Goal: Information Seeking & Learning: Learn about a topic

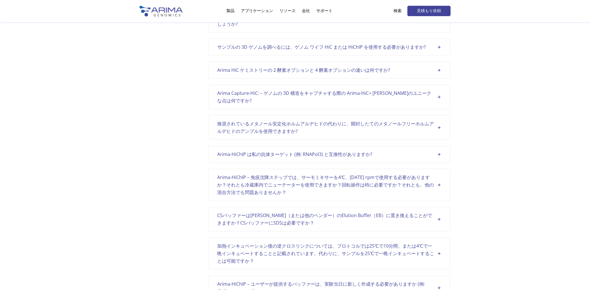
scroll to position [796, 0]
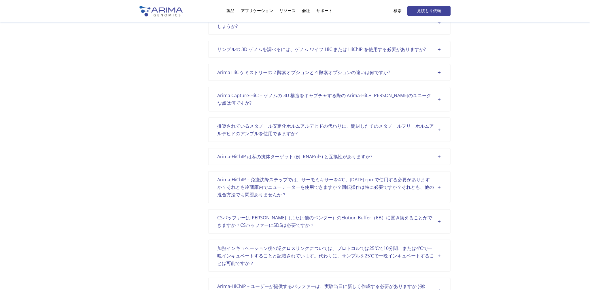
click at [436, 129] on div "推奨されているメタノール安定化ホルムアルデヒドの代わりに、開封したてのメタノールフリーホルムアルデヒドのアンプルを使用できますか?" at bounding box center [329, 129] width 224 height 15
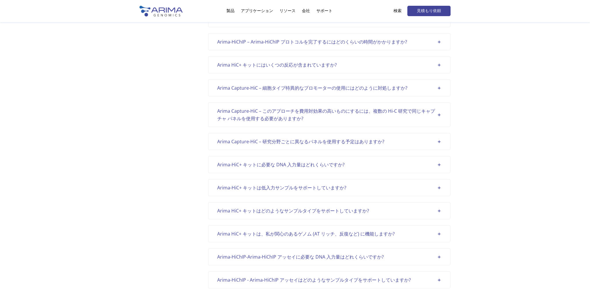
scroll to position [1404, 0]
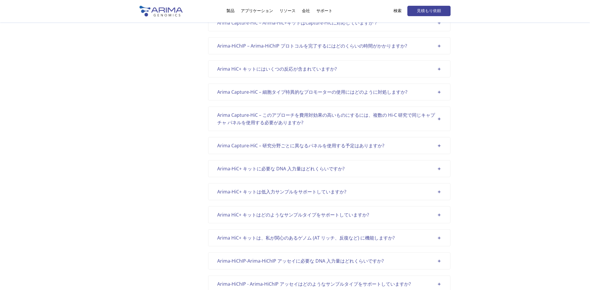
click at [277, 212] on font "Arima HiC+ キットはどのようなサンプルタイプをサポートしていますか?" at bounding box center [293, 215] width 152 height 6
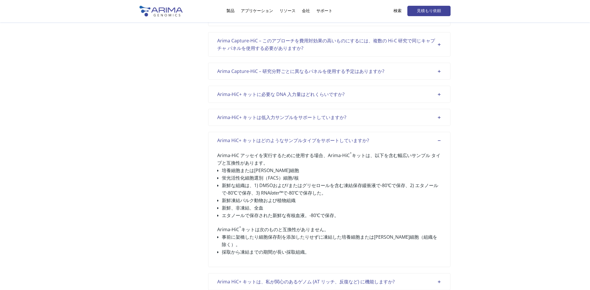
scroll to position [1476, 0]
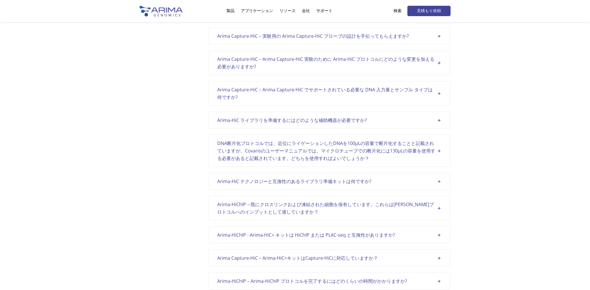
scroll to position [1168, 0]
click at [273, 180] on font "Arima-HiC テクノロジーと互換性のあるライブラリ準備キットは何ですか?" at bounding box center [294, 182] width 154 height 6
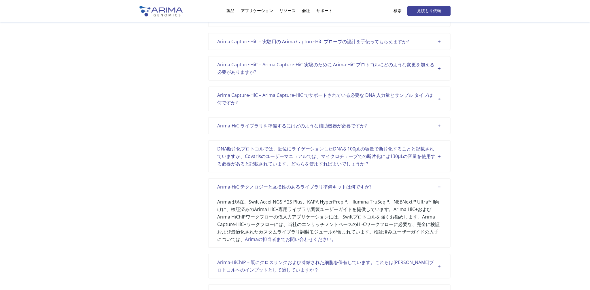
scroll to position [1162, 0]
drag, startPoint x: 92, startPoint y: 108, endPoint x: 107, endPoint y: 94, distance: 19.8
click at [319, 9] on li "サポート よくある質問 お問い合わせ" at bounding box center [324, 12] width 22 height 20
click at [303, 10] on li "会社 について + チーム キャリア イベント プレス + ニュース" at bounding box center [306, 12] width 14 height 20
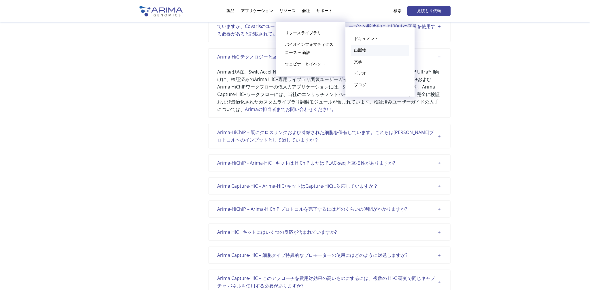
scroll to position [1293, 0]
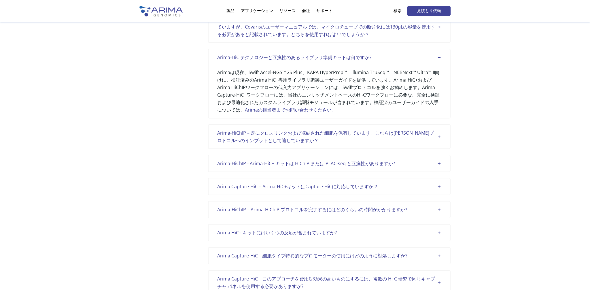
drag, startPoint x: 122, startPoint y: 65, endPoint x: 150, endPoint y: 50, distance: 31.7
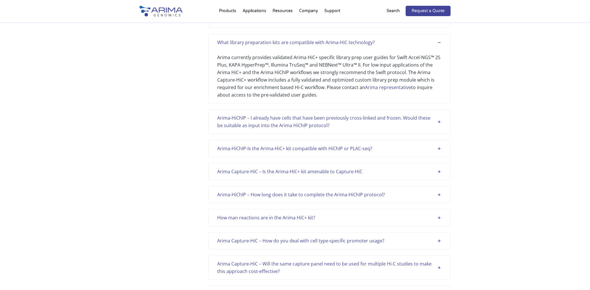
scroll to position [1278, 0]
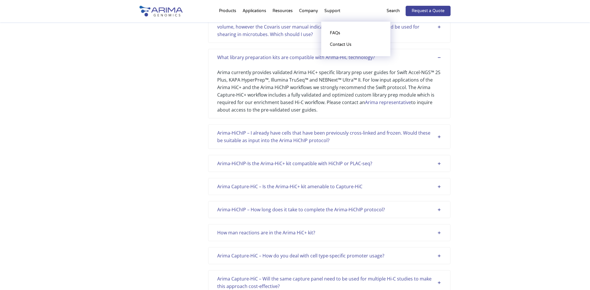
click at [332, 9] on li "Support FAQs Contact Us" at bounding box center [332, 12] width 22 height 20
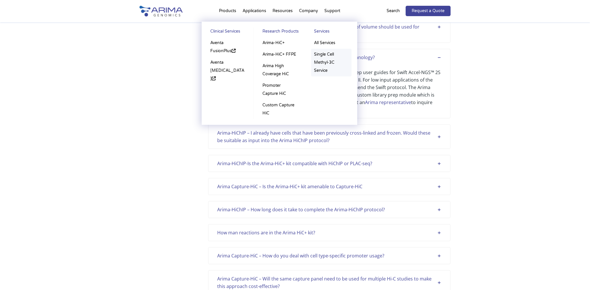
click at [321, 63] on link "Single Cell Methyl-3C Service" at bounding box center [331, 63] width 40 height 28
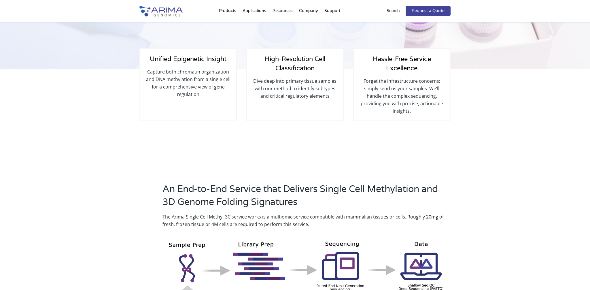
scroll to position [128, 0]
click at [57, 92] on div "Unified Epigenetic Insight Capture both chromatin organization and DNA methylat…" at bounding box center [295, 110] width 590 height 83
